Goal: Transaction & Acquisition: Purchase product/service

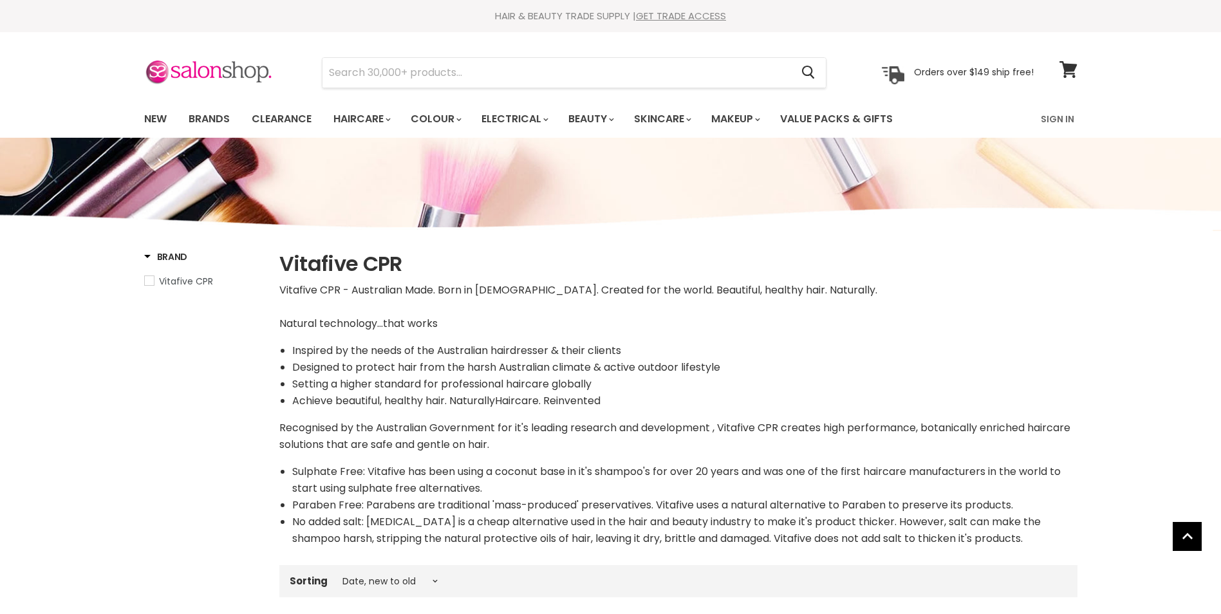
select select "created-descending"
click at [1068, 118] on link "Sign In" at bounding box center [1057, 119] width 49 height 27
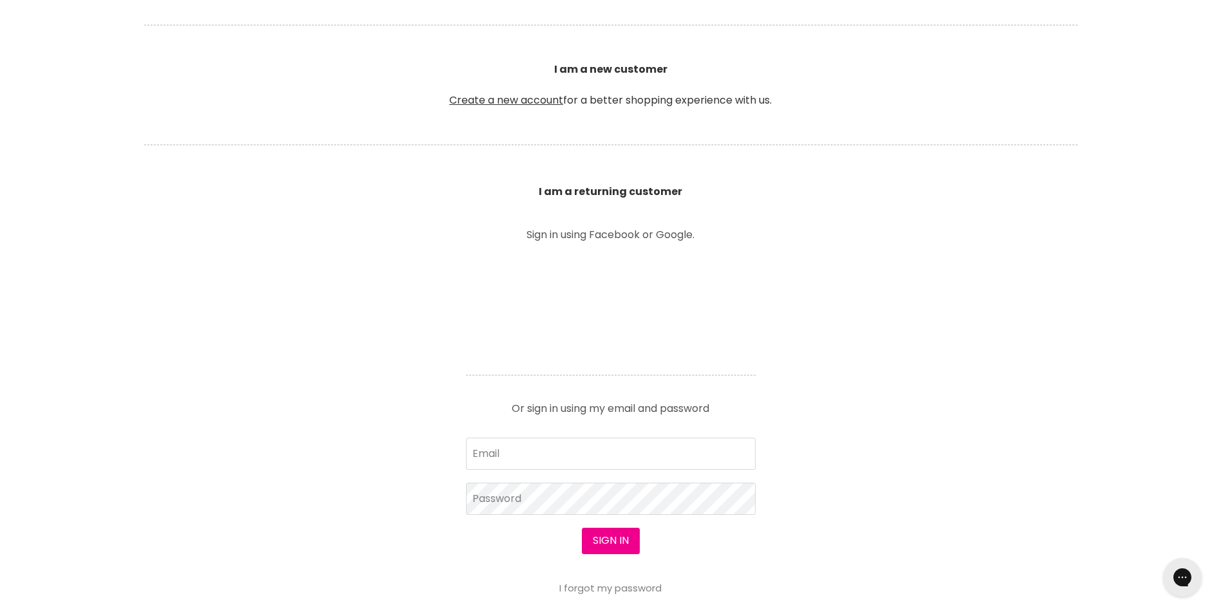
scroll to position [343, 0]
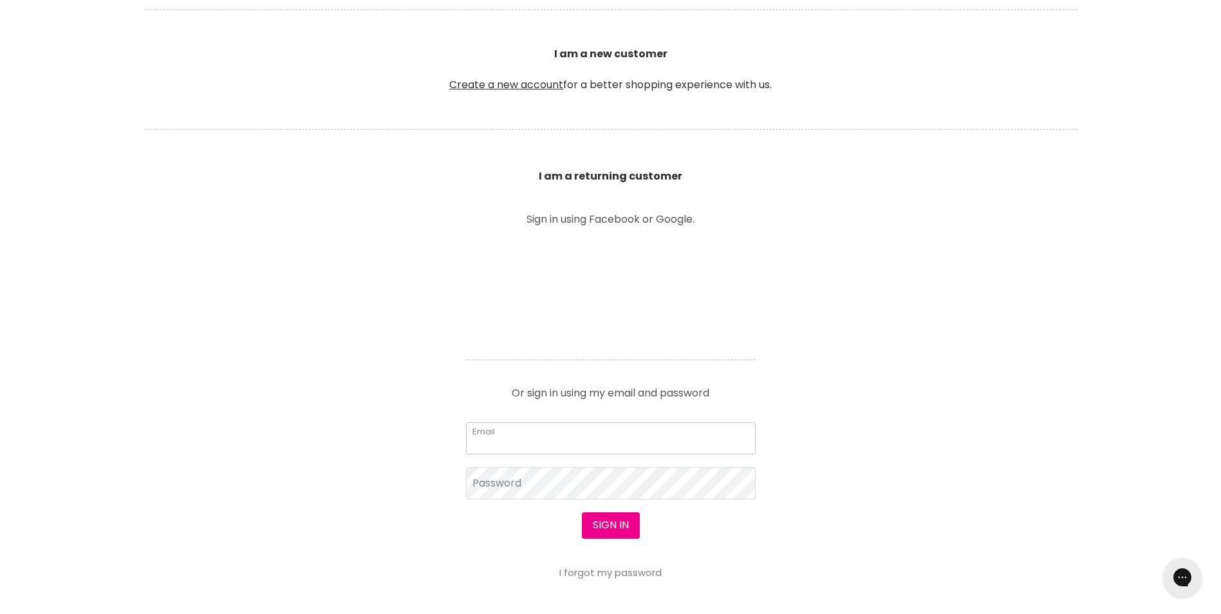
click at [488, 443] on input "Email" at bounding box center [611, 438] width 290 height 32
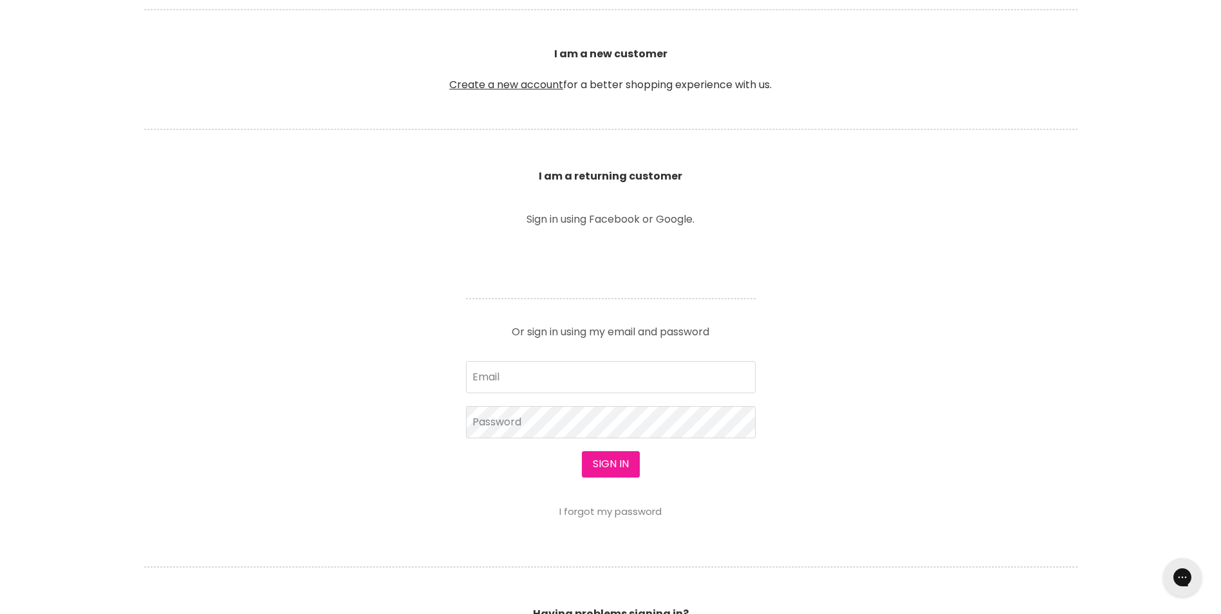
click at [608, 458] on button "Sign in" at bounding box center [611, 464] width 58 height 26
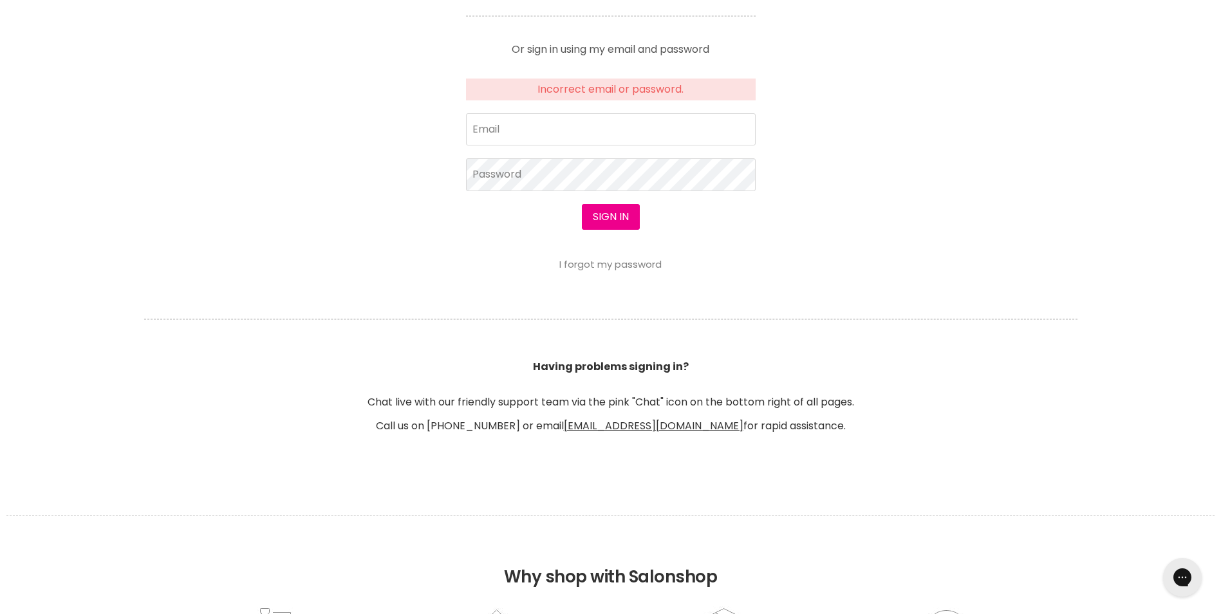
scroll to position [626, 0]
click at [527, 126] on input "Email" at bounding box center [611, 129] width 290 height 32
click at [508, 126] on input "Email" at bounding box center [611, 129] width 290 height 32
type input "buttle.sharon@abc.net.au"
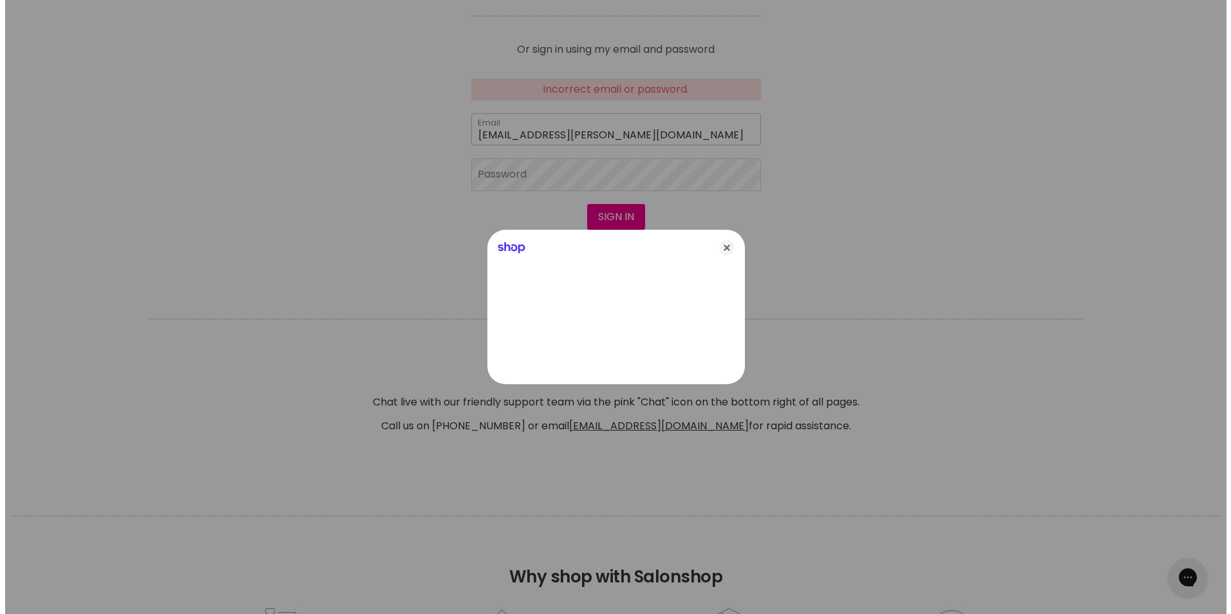
scroll to position [627, 0]
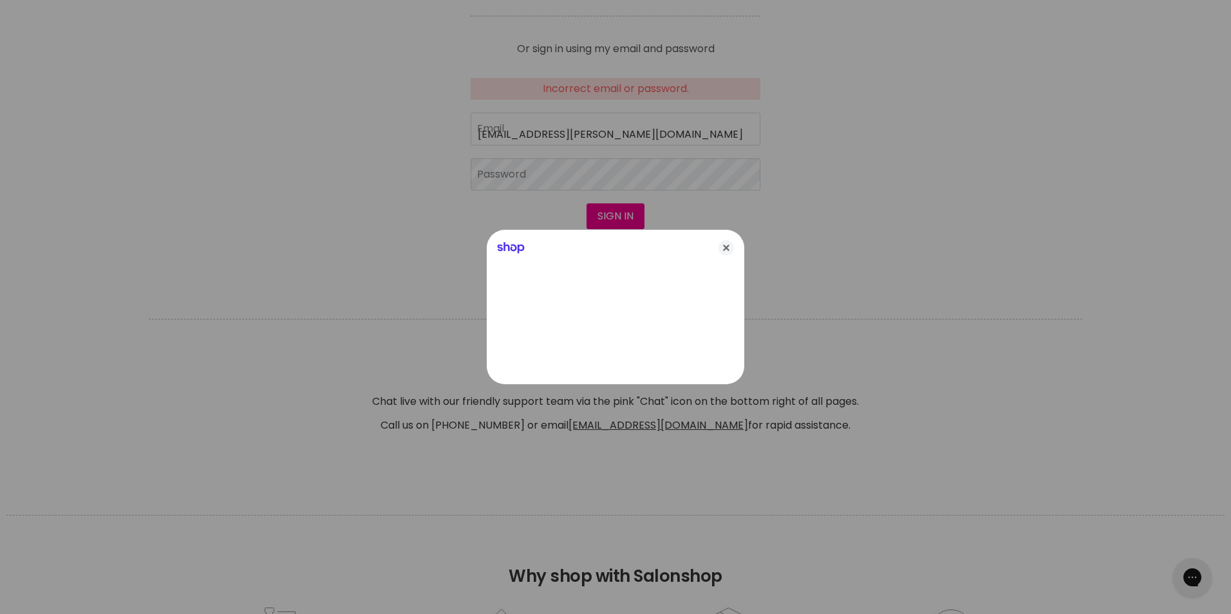
click at [499, 172] on div at bounding box center [615, 307] width 1231 height 614
click at [731, 245] on icon "Close" at bounding box center [725, 247] width 15 height 15
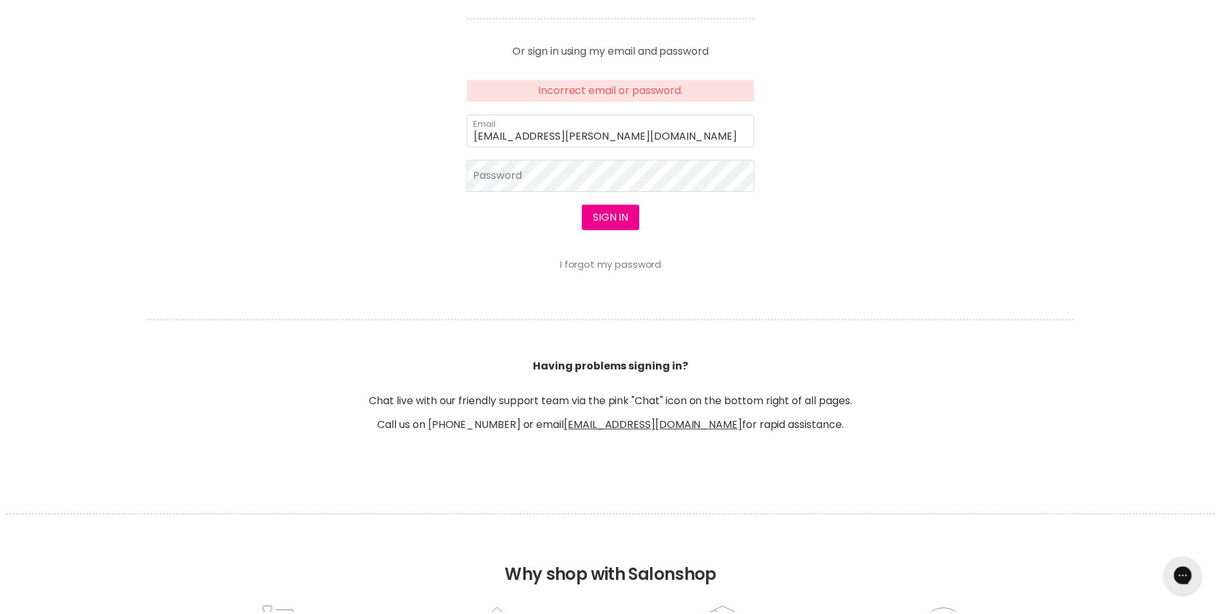
scroll to position [626, 0]
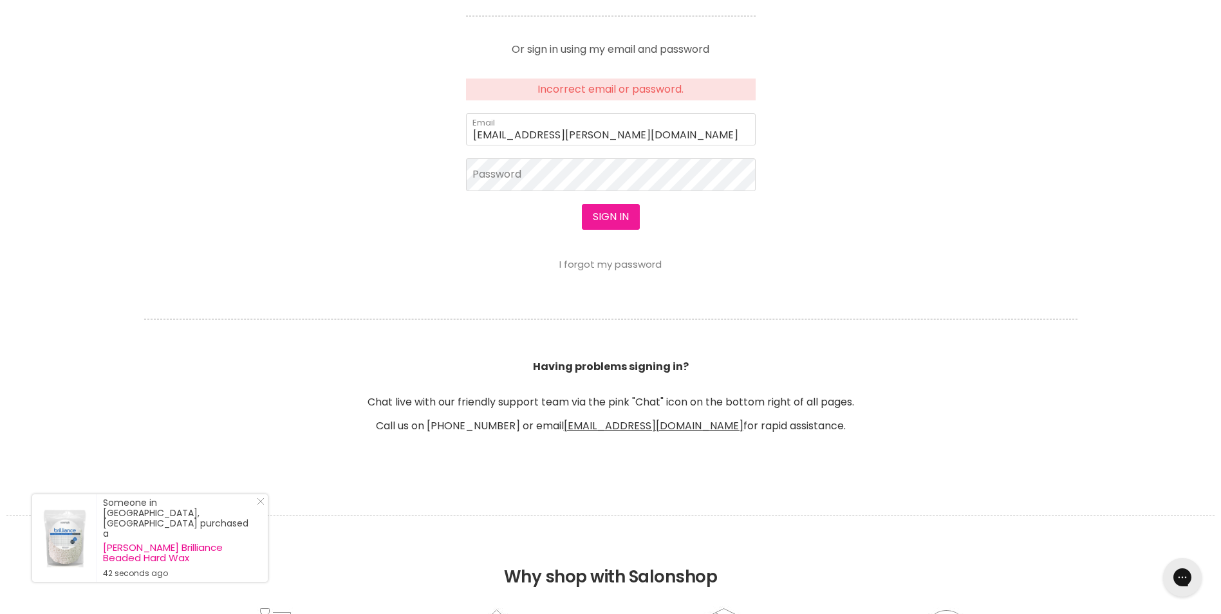
click at [607, 217] on button "Sign in" at bounding box center [611, 217] width 58 height 26
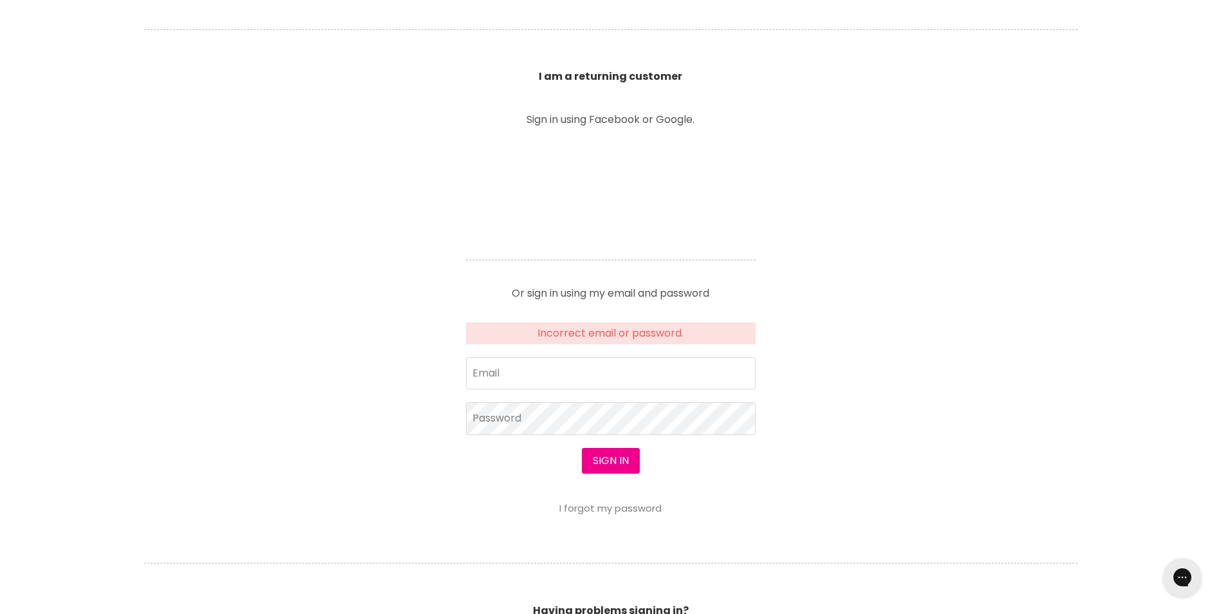
scroll to position [515, 0]
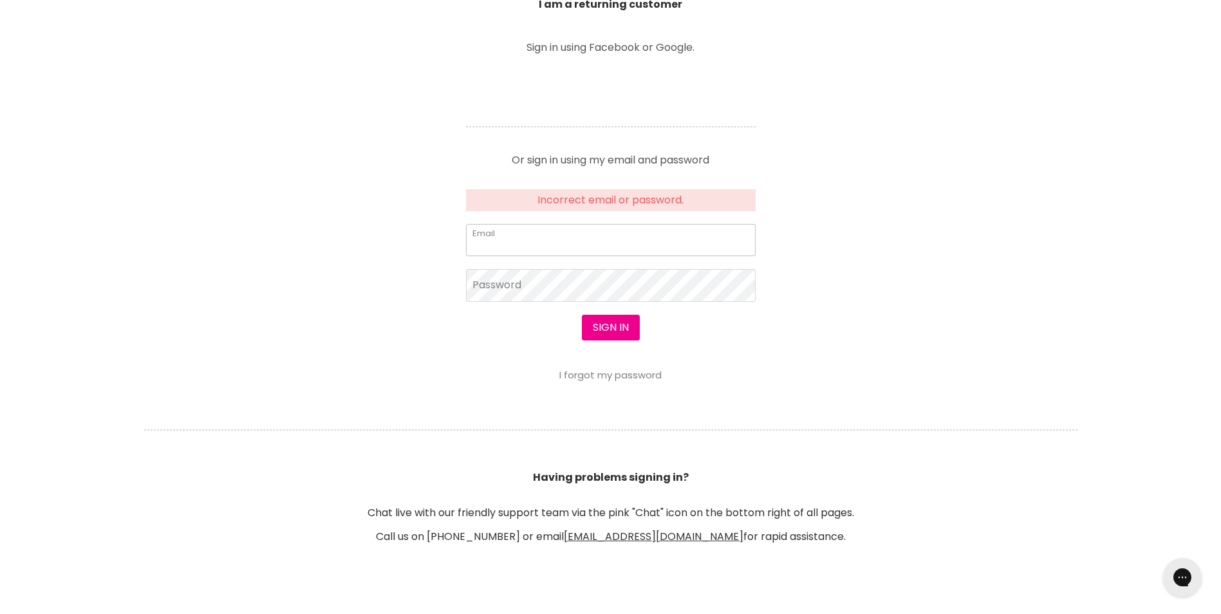
click at [488, 241] on input "Email" at bounding box center [611, 240] width 290 height 32
click at [488, 239] on input "Email" at bounding box center [611, 240] width 290 height 32
type input "buttle.sharon@abc.net.au"
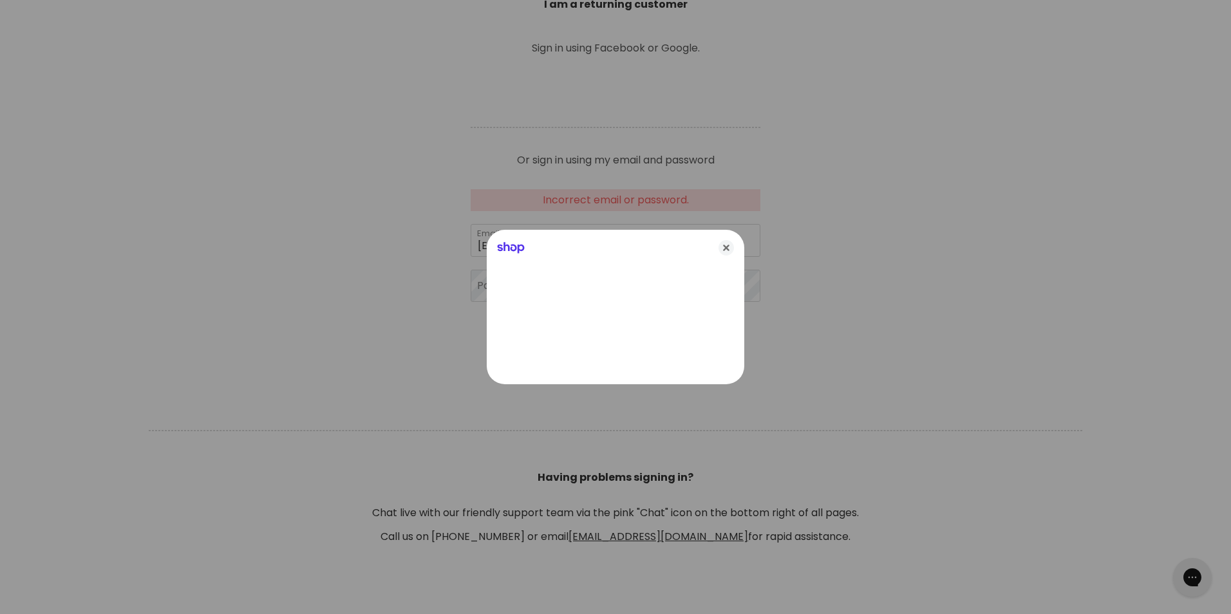
click at [727, 245] on icon "Close" at bounding box center [725, 247] width 15 height 15
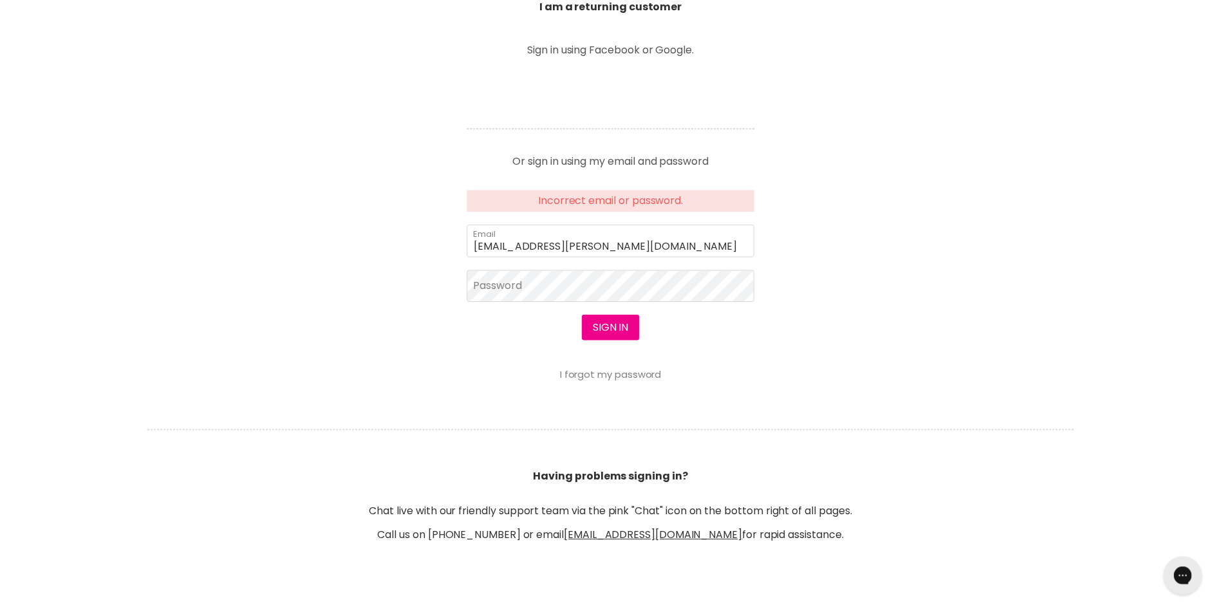
scroll to position [515, 0]
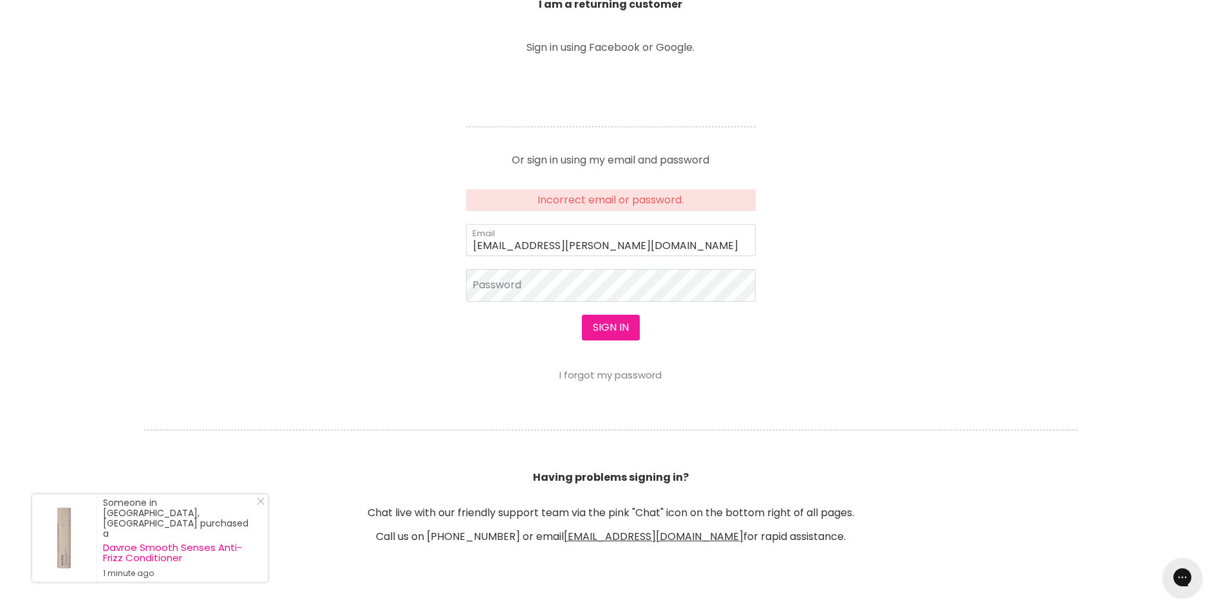
click at [625, 330] on button "Sign in" at bounding box center [611, 328] width 58 height 26
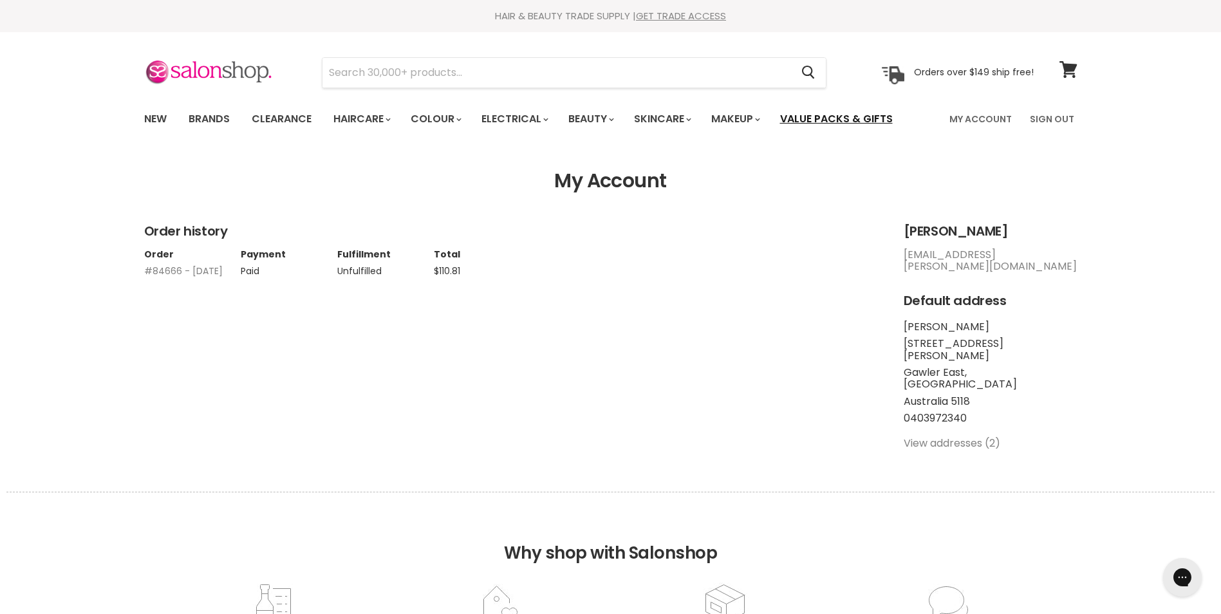
click at [818, 118] on link "Value Packs & Gifts" at bounding box center [836, 119] width 132 height 27
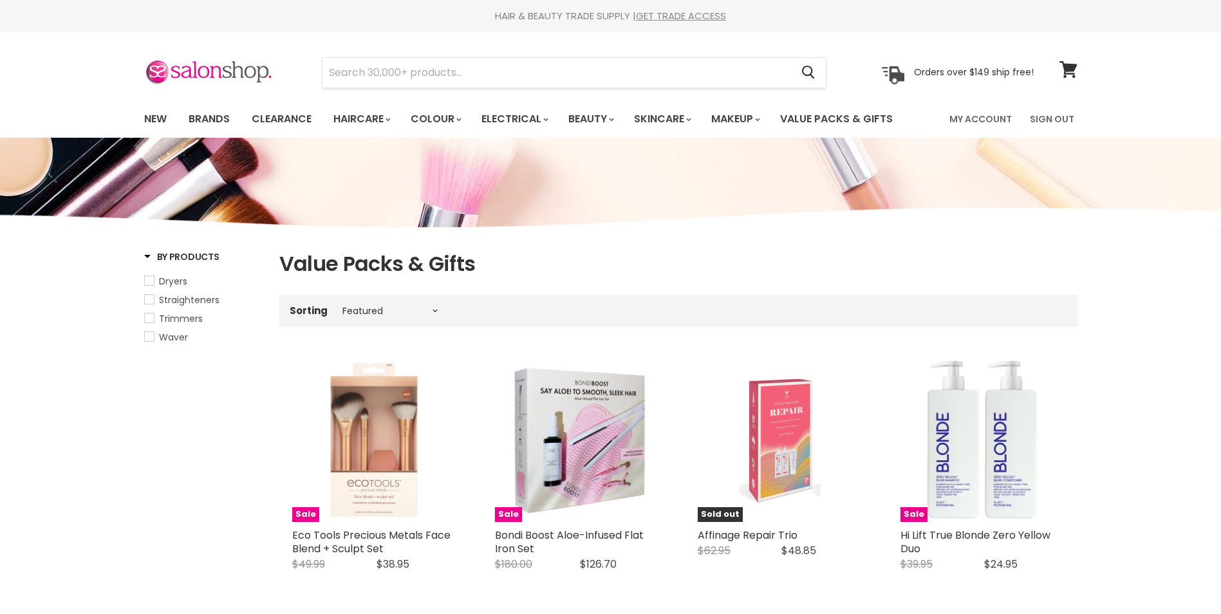
select select "manual"
click at [213, 121] on link "Brands" at bounding box center [209, 119] width 61 height 27
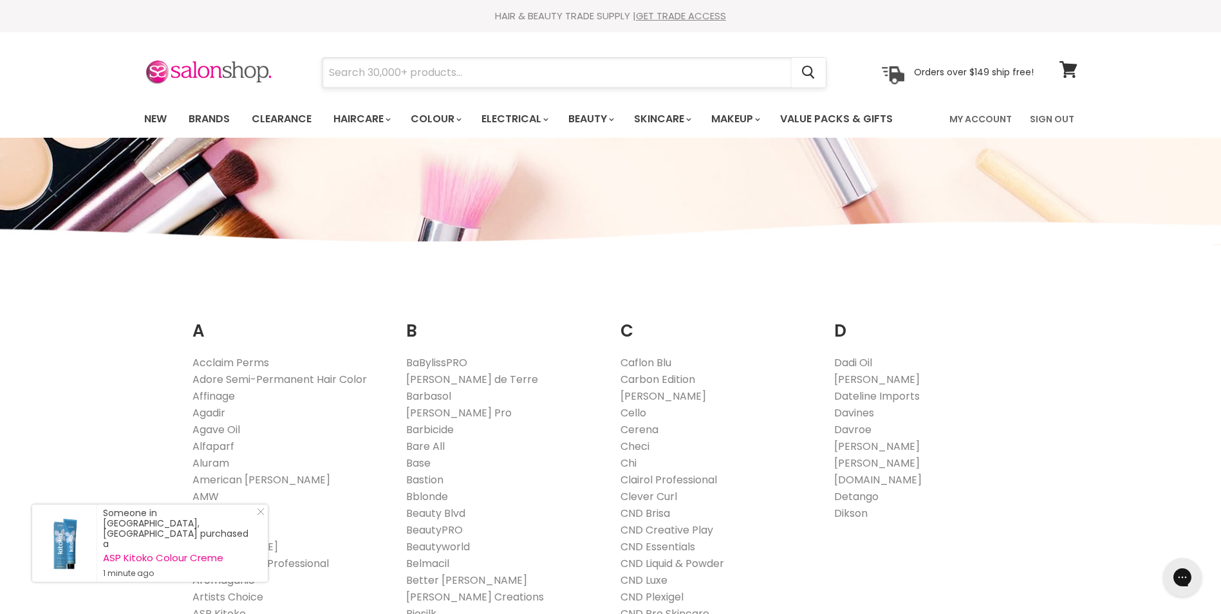
click at [360, 72] on input "Search" at bounding box center [556, 73] width 469 height 30
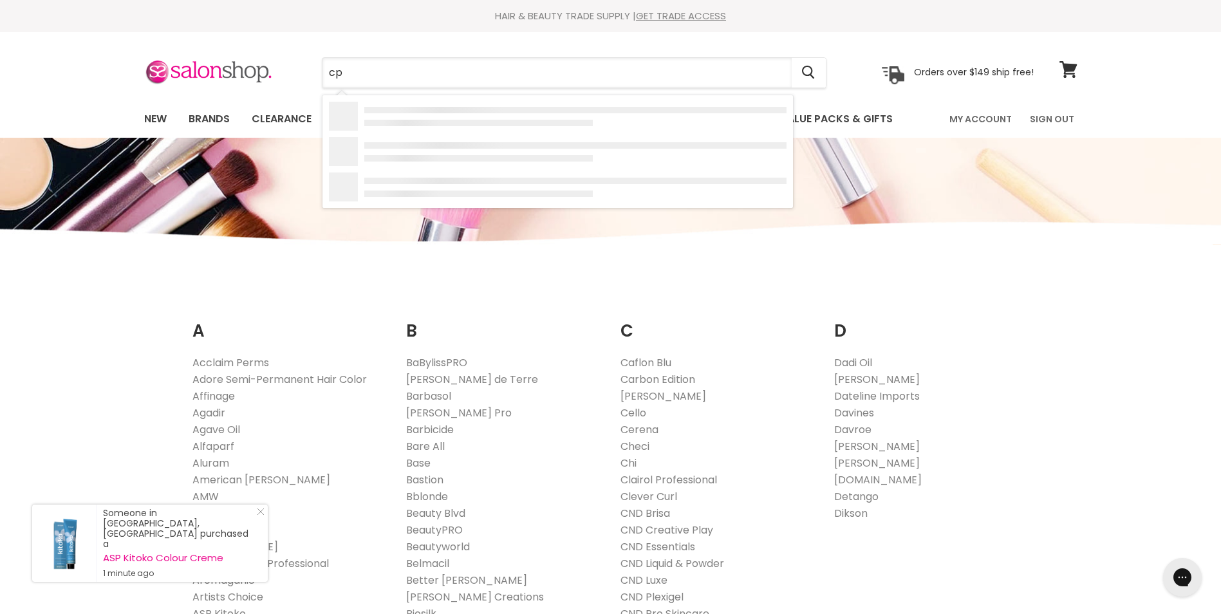
type input "cpr"
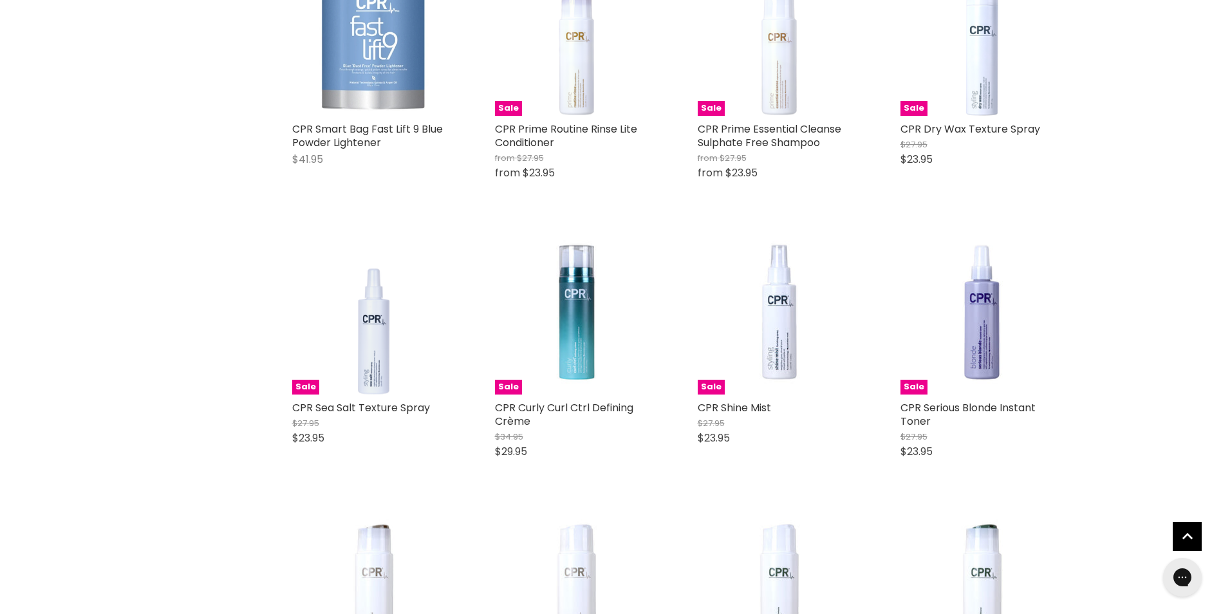
scroll to position [1202, 0]
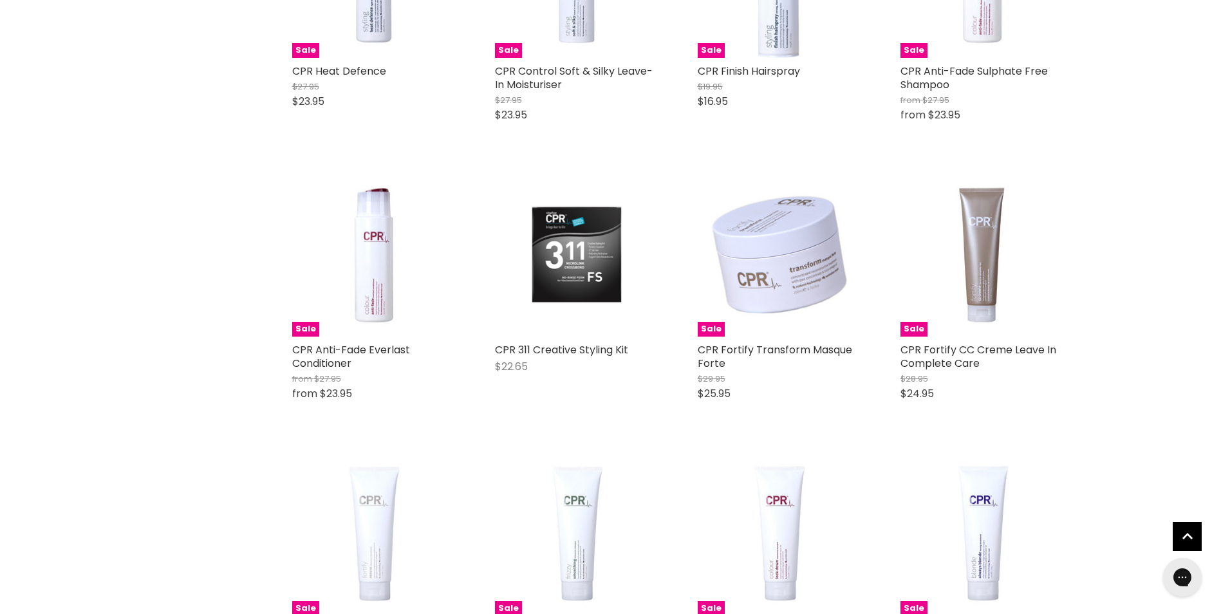
scroll to position [2918, 0]
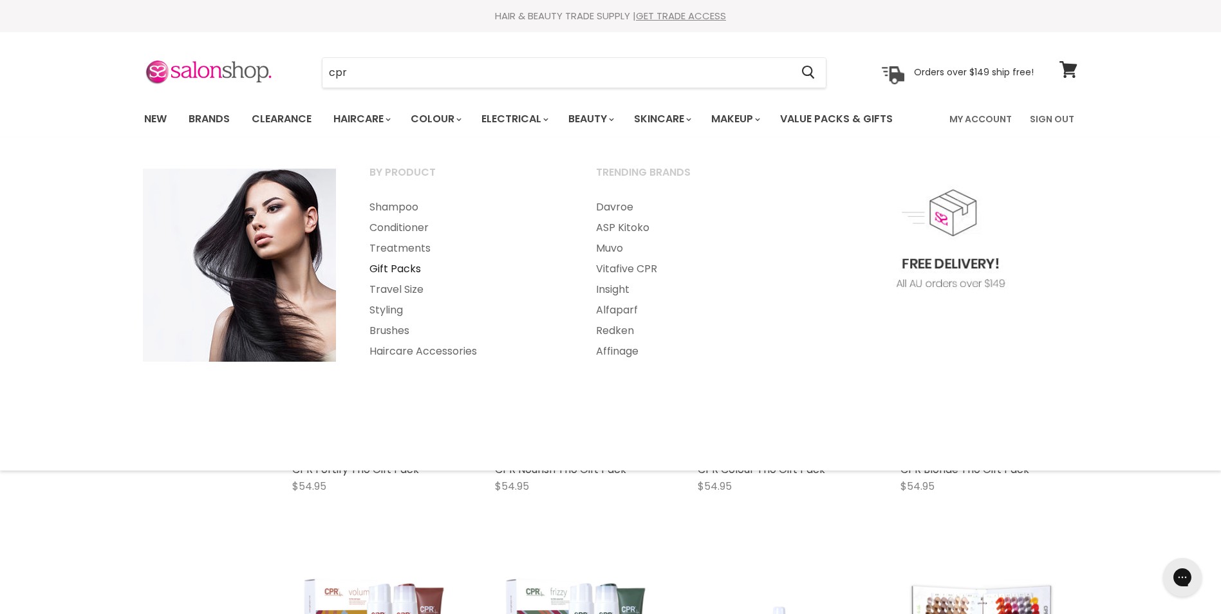
click at [386, 267] on link "Gift Packs" at bounding box center [465, 269] width 224 height 21
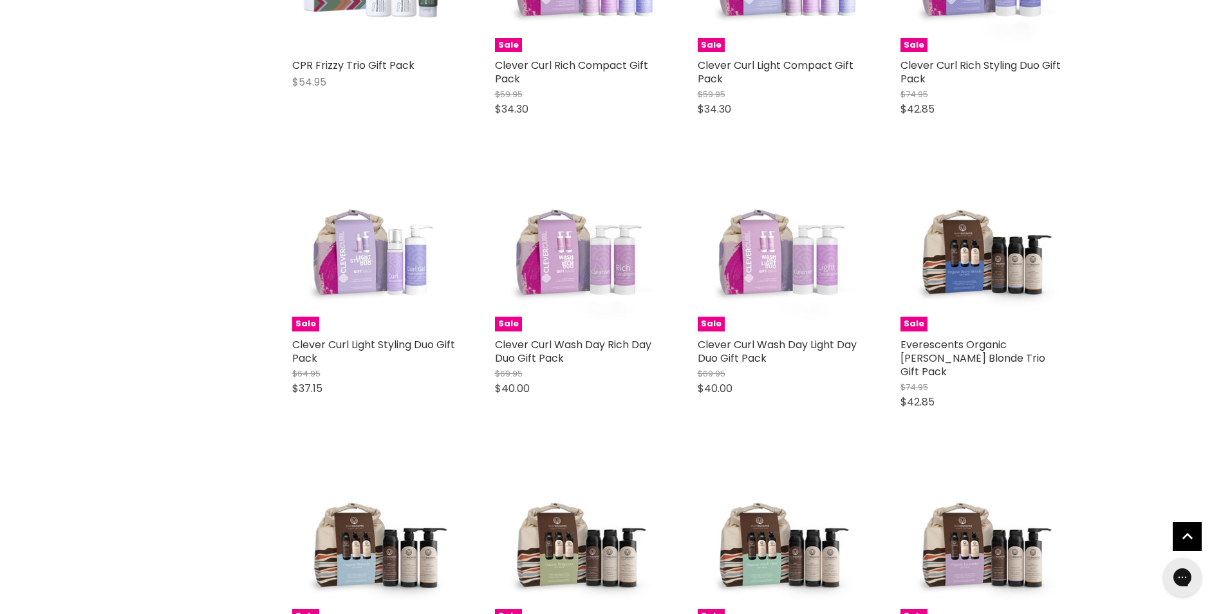
scroll to position [1030, 0]
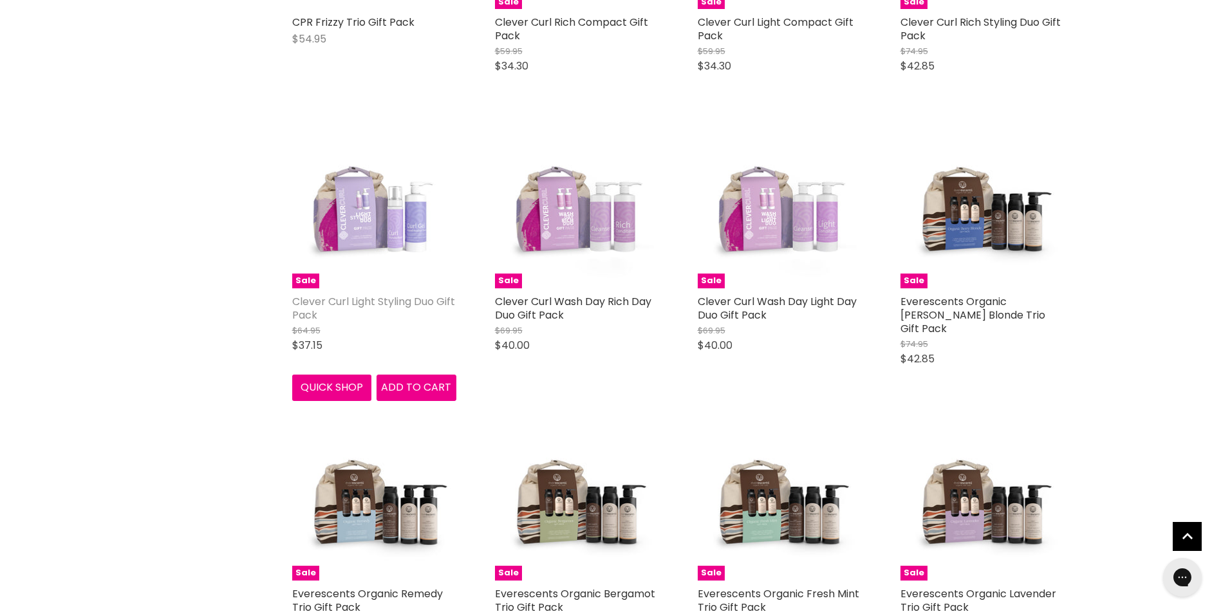
click at [344, 302] on link "Clever Curl Light Styling Duo Gift Pack" at bounding box center [373, 308] width 163 height 28
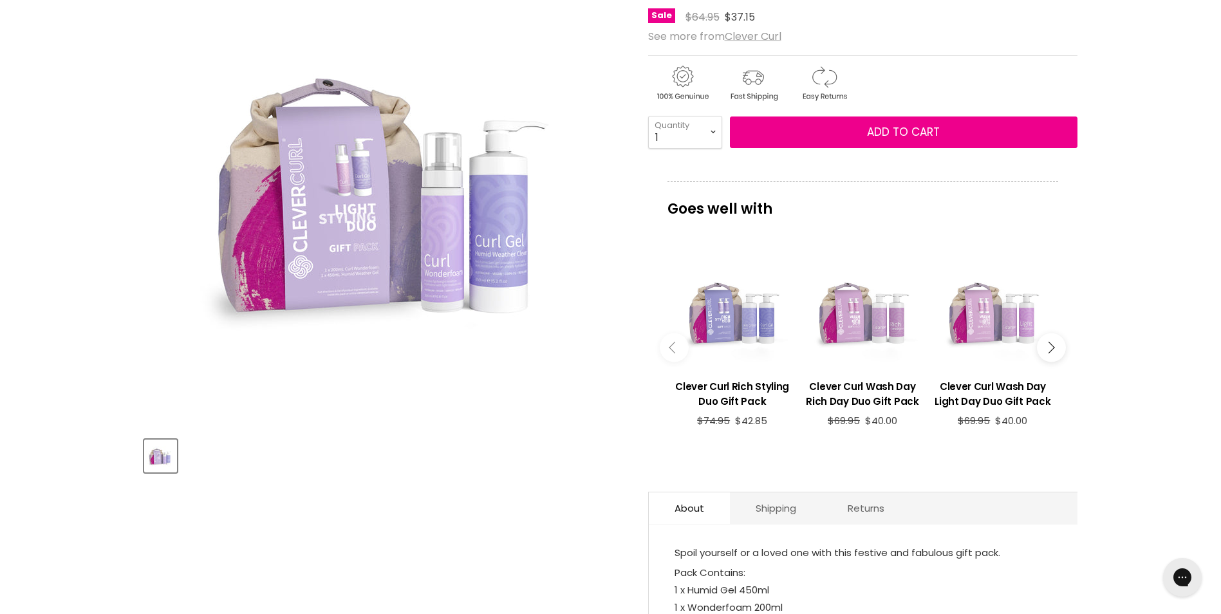
scroll to position [172, 0]
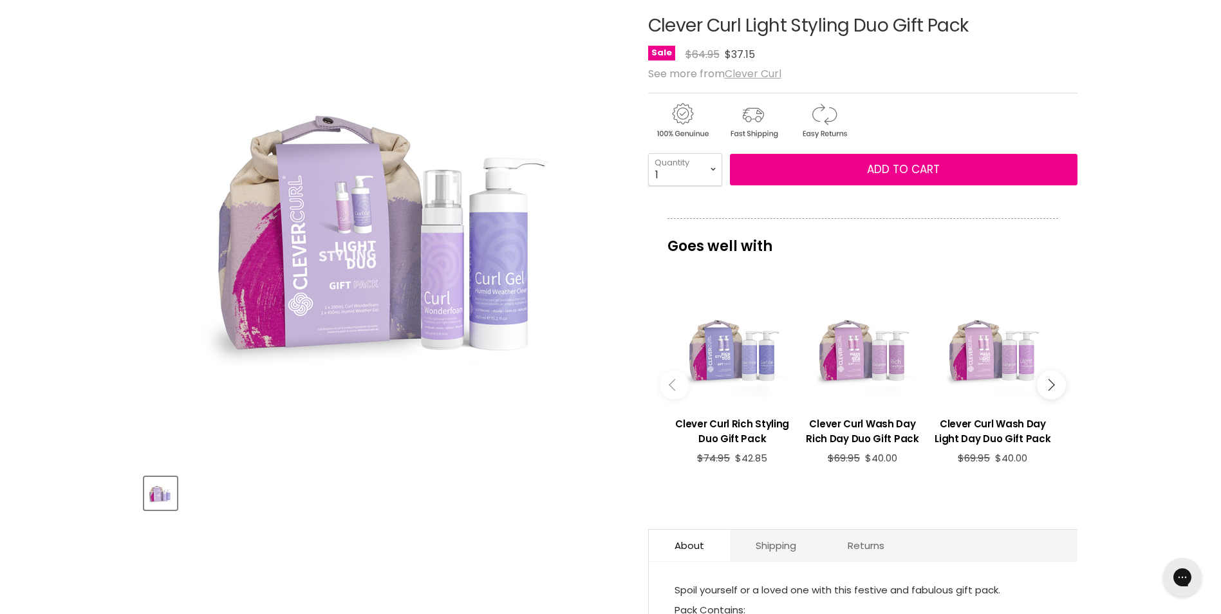
click at [754, 70] on u "Clever Curl" at bounding box center [753, 73] width 57 height 15
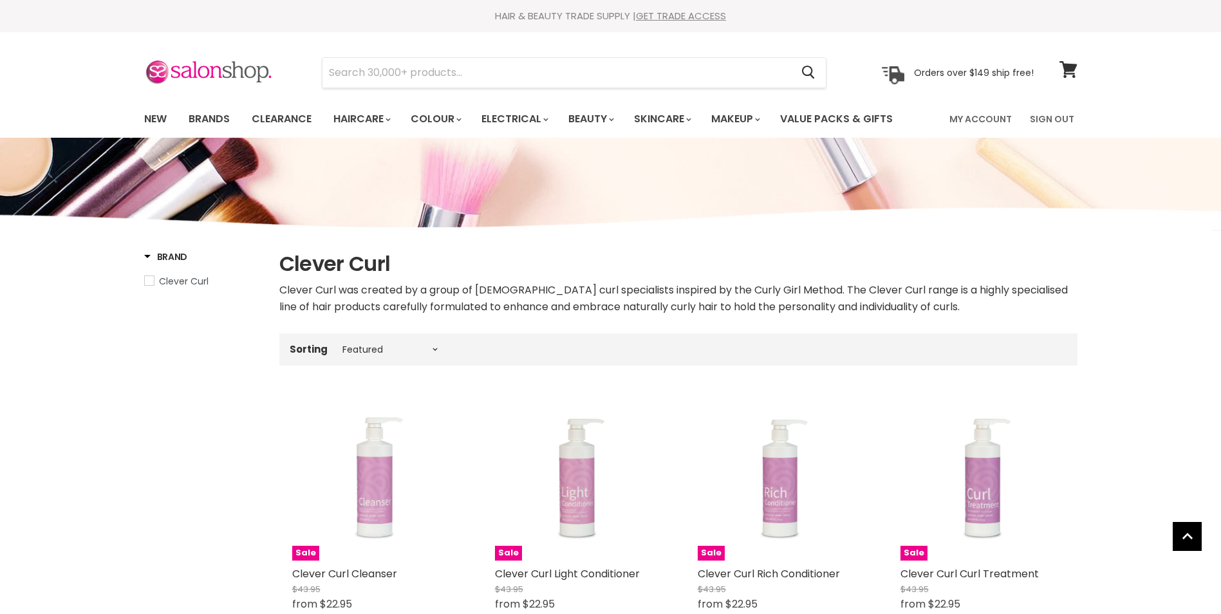
select select "manual"
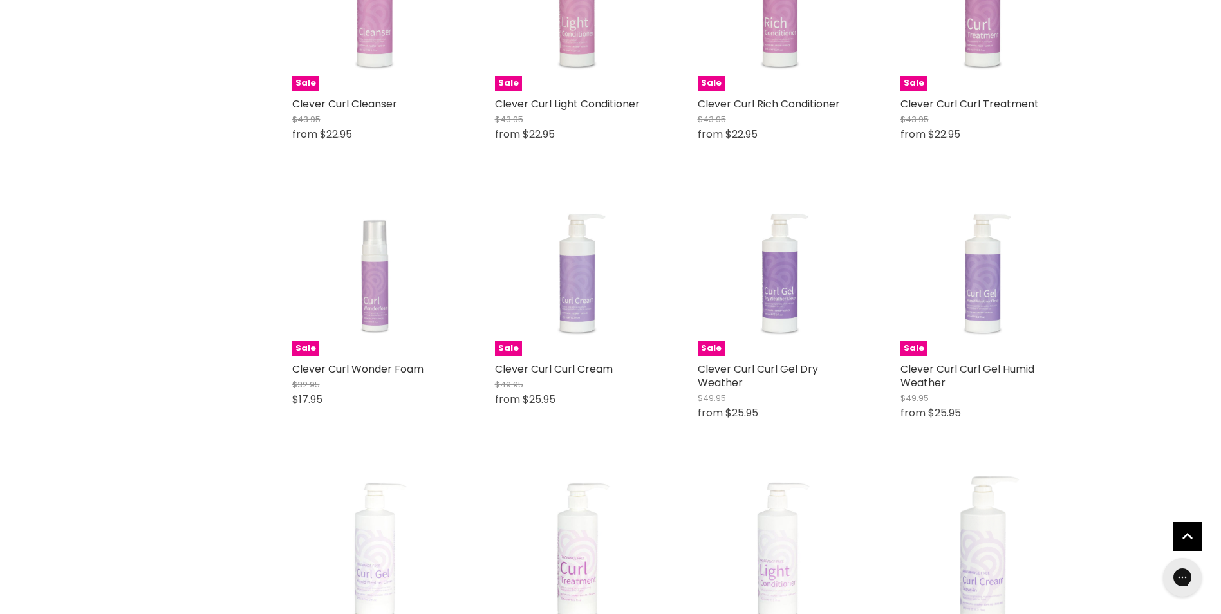
scroll to position [515, 0]
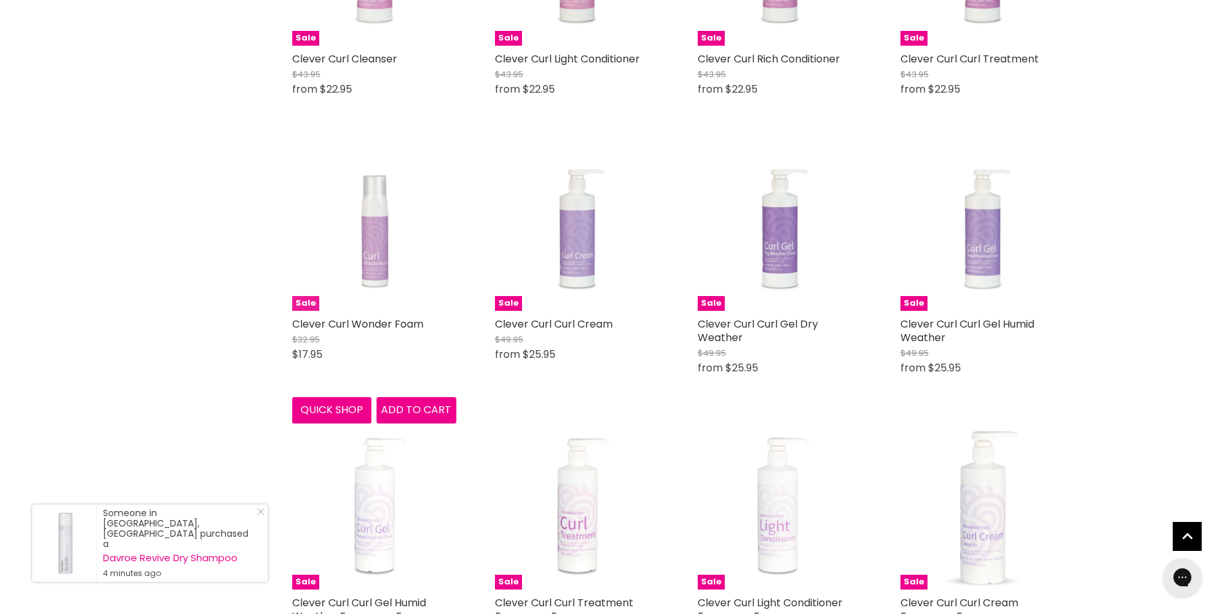
click at [378, 242] on img "Main content" at bounding box center [373, 229] width 123 height 164
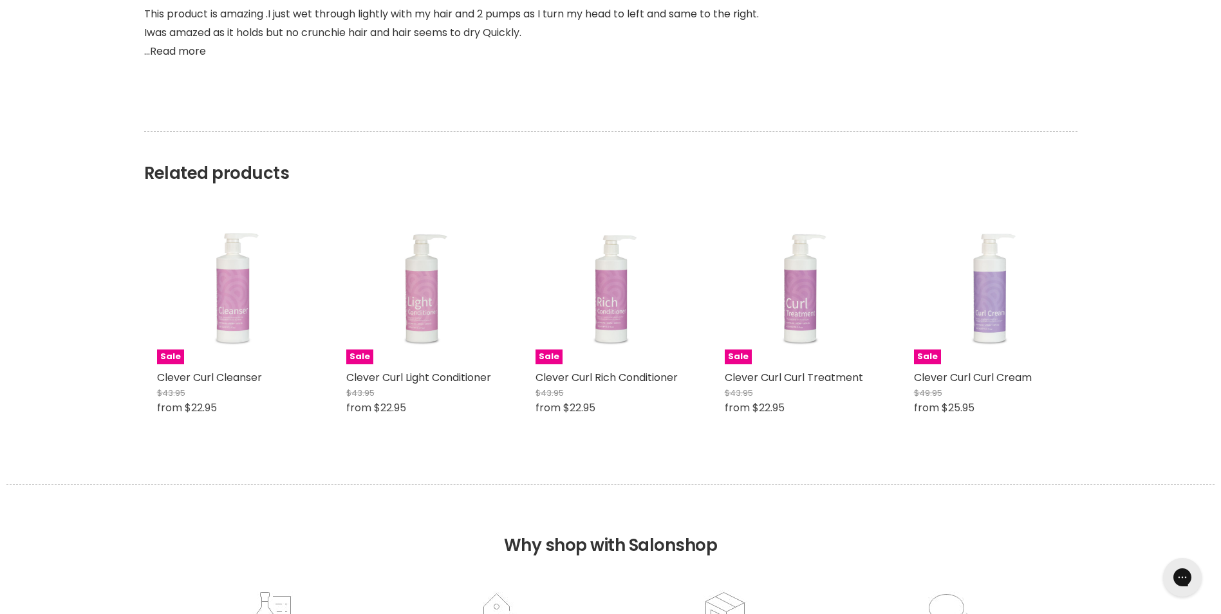
scroll to position [1202, 0]
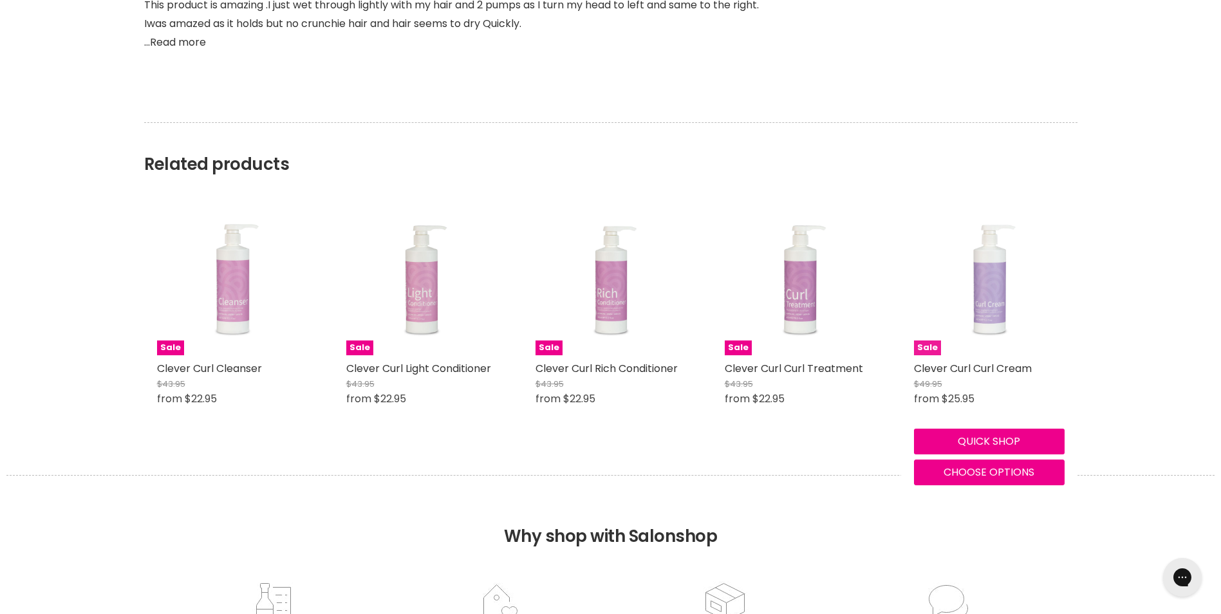
click at [1001, 263] on img "Main content" at bounding box center [989, 280] width 113 height 151
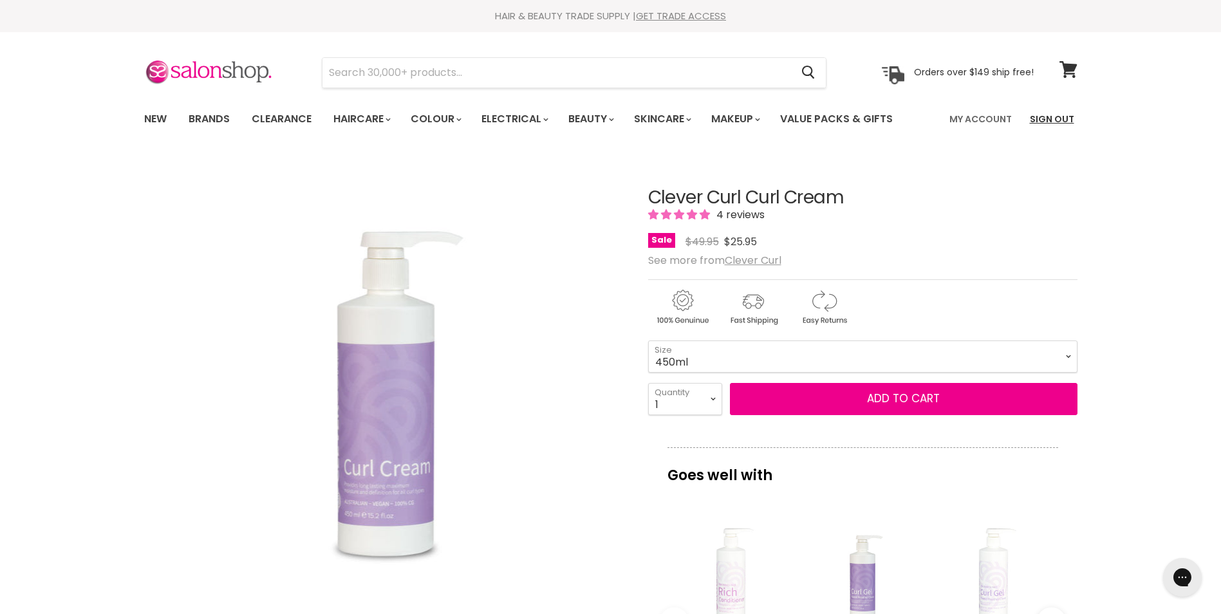
click at [1060, 119] on link "Sign Out" at bounding box center [1052, 119] width 60 height 27
